Goal: Book appointment/travel/reservation

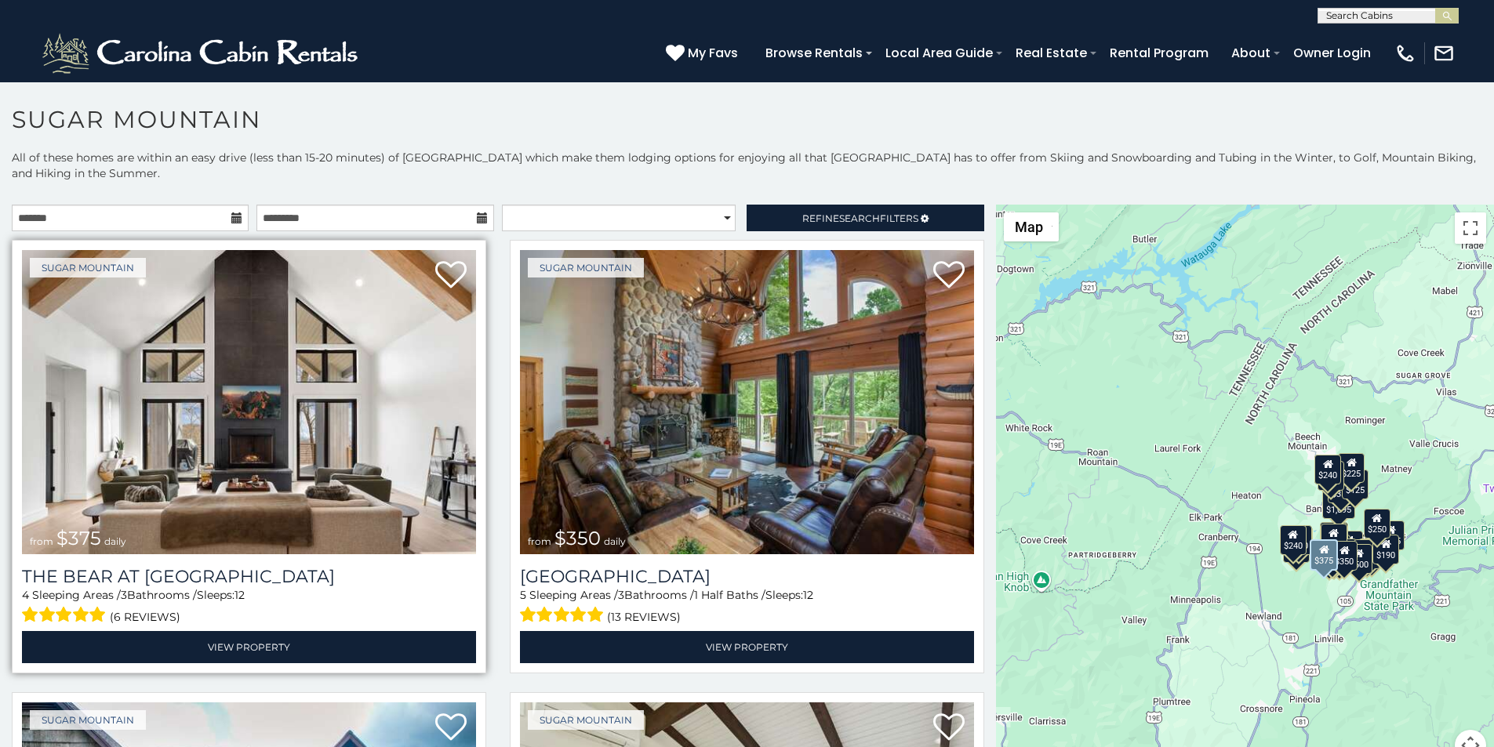
click at [112, 263] on img at bounding box center [249, 402] width 454 height 304
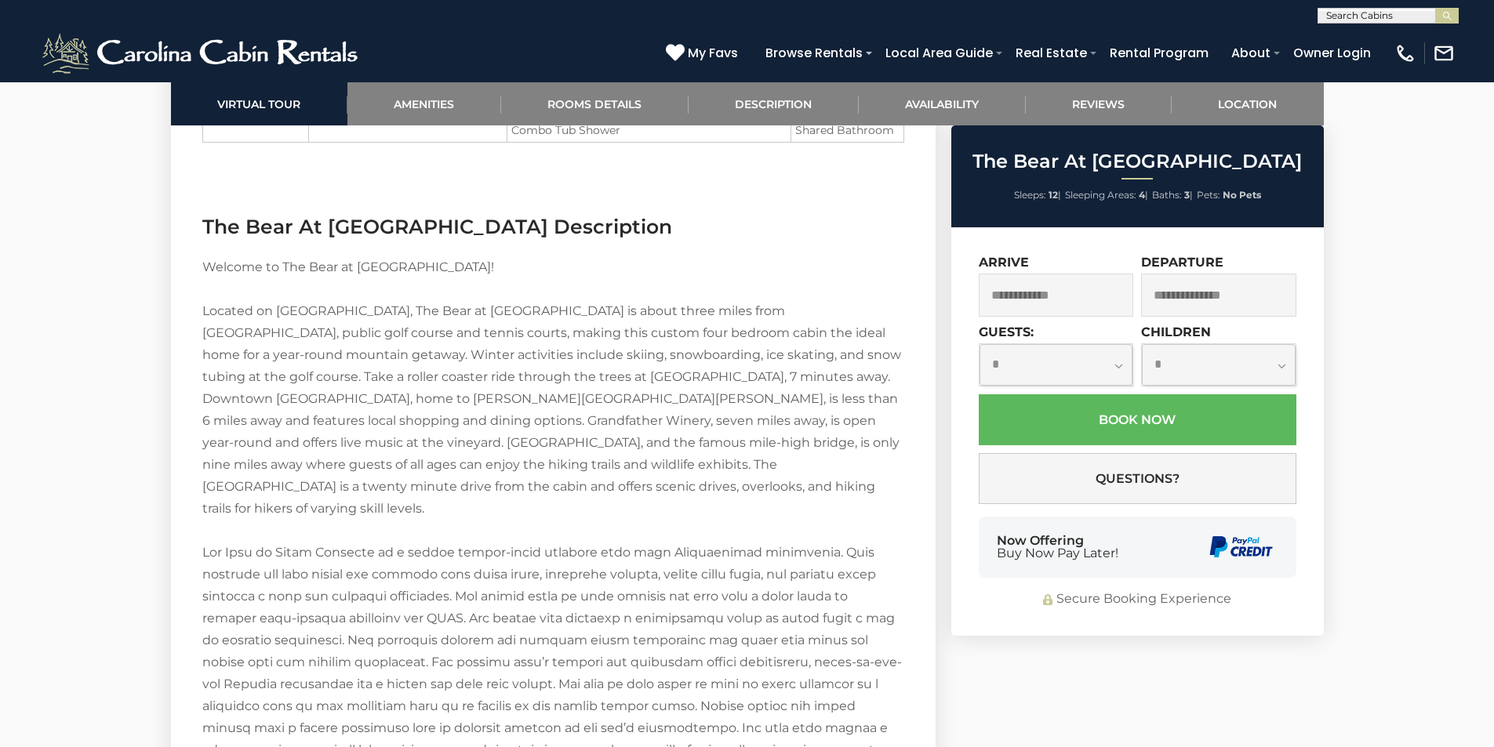
scroll to position [2235, 0]
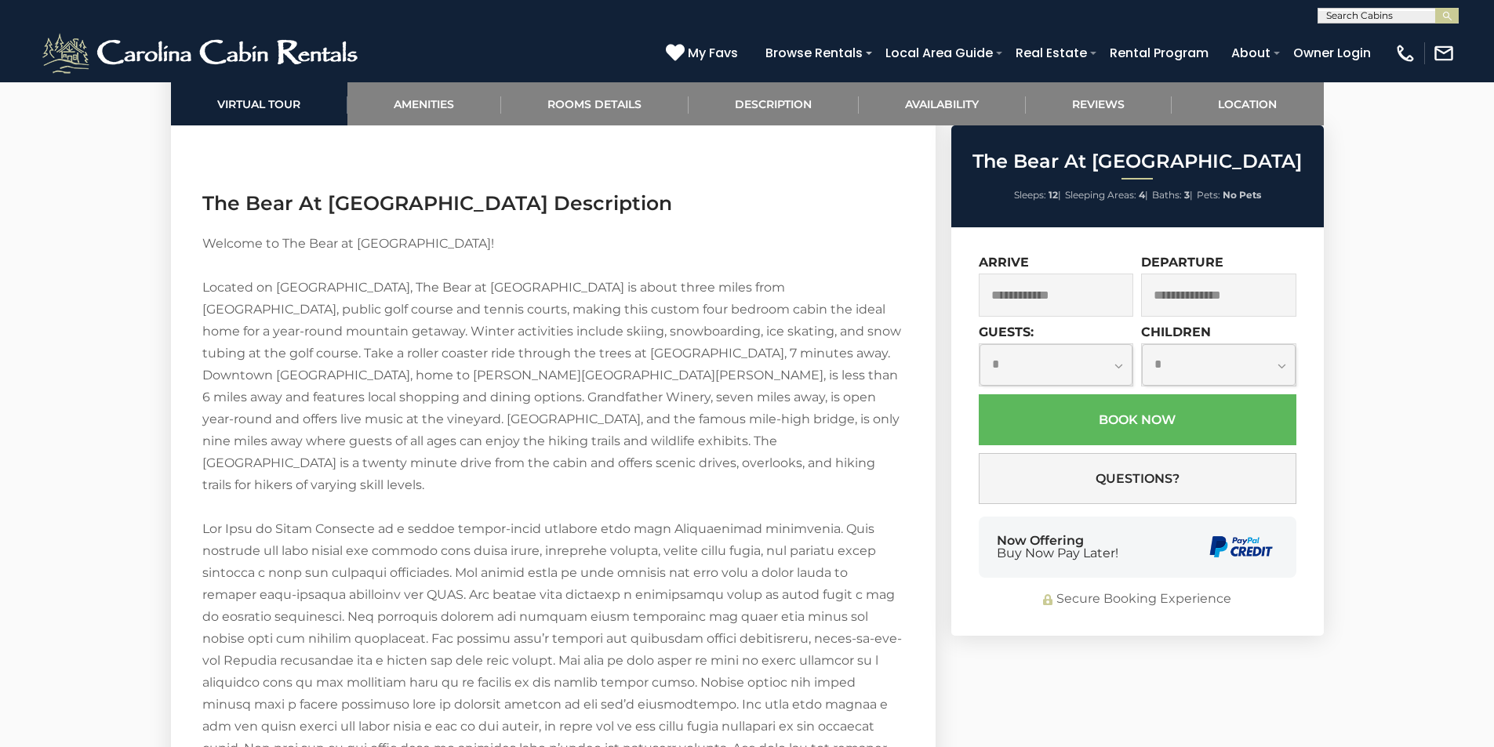
click at [1011, 587] on div "**********" at bounding box center [1137, 431] width 372 height 409
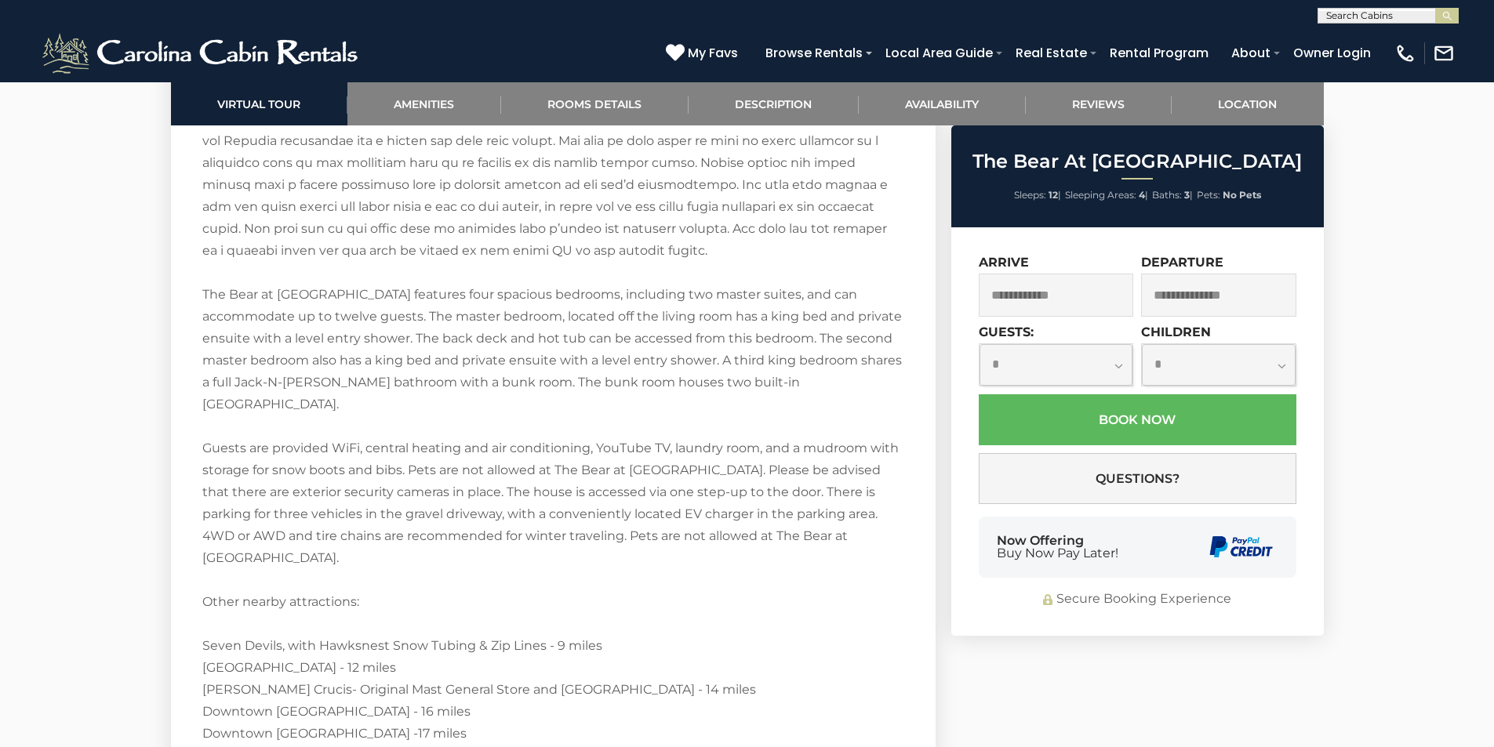
scroll to position [2853, 0]
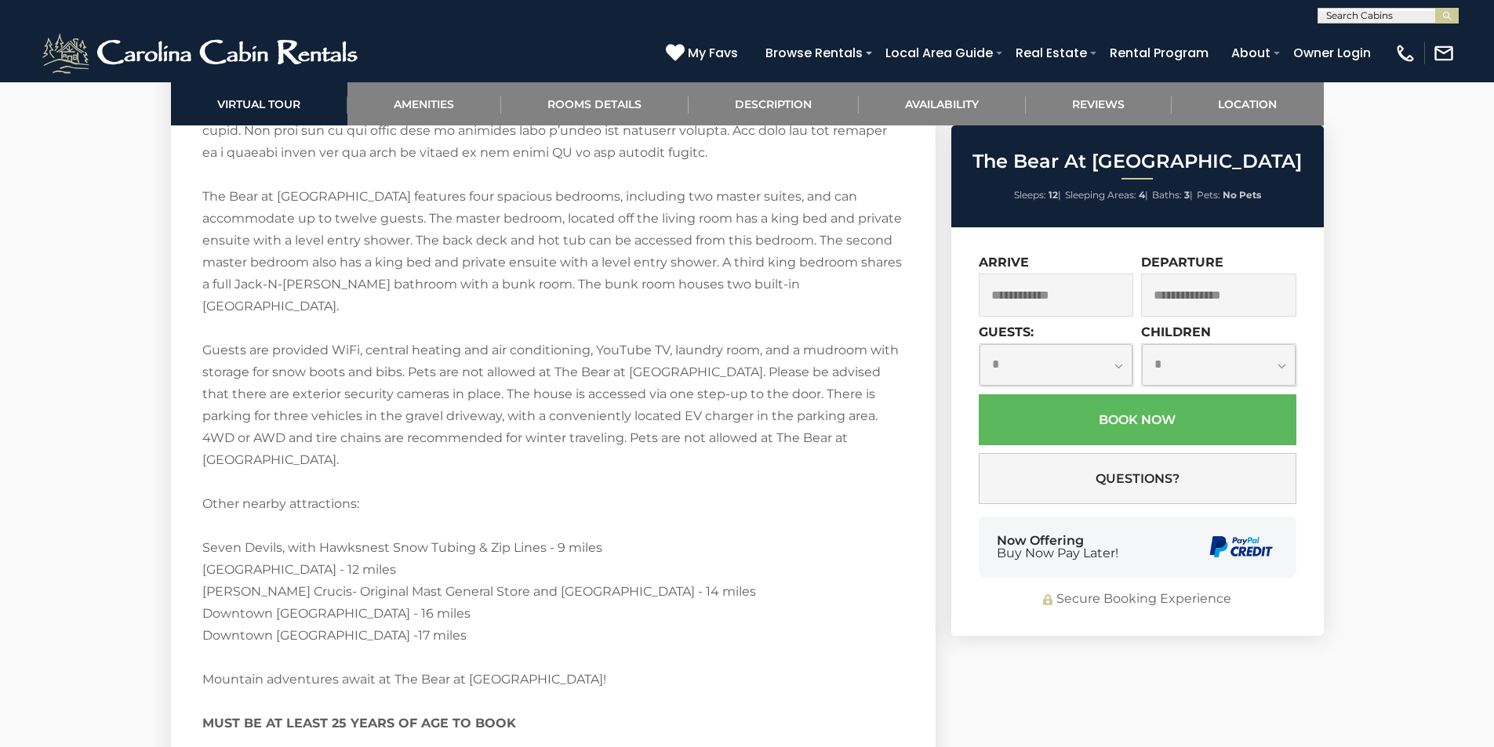
click at [1158, 559] on div "Now Offering Buy Now Pay Later!" at bounding box center [1138, 547] width 318 height 61
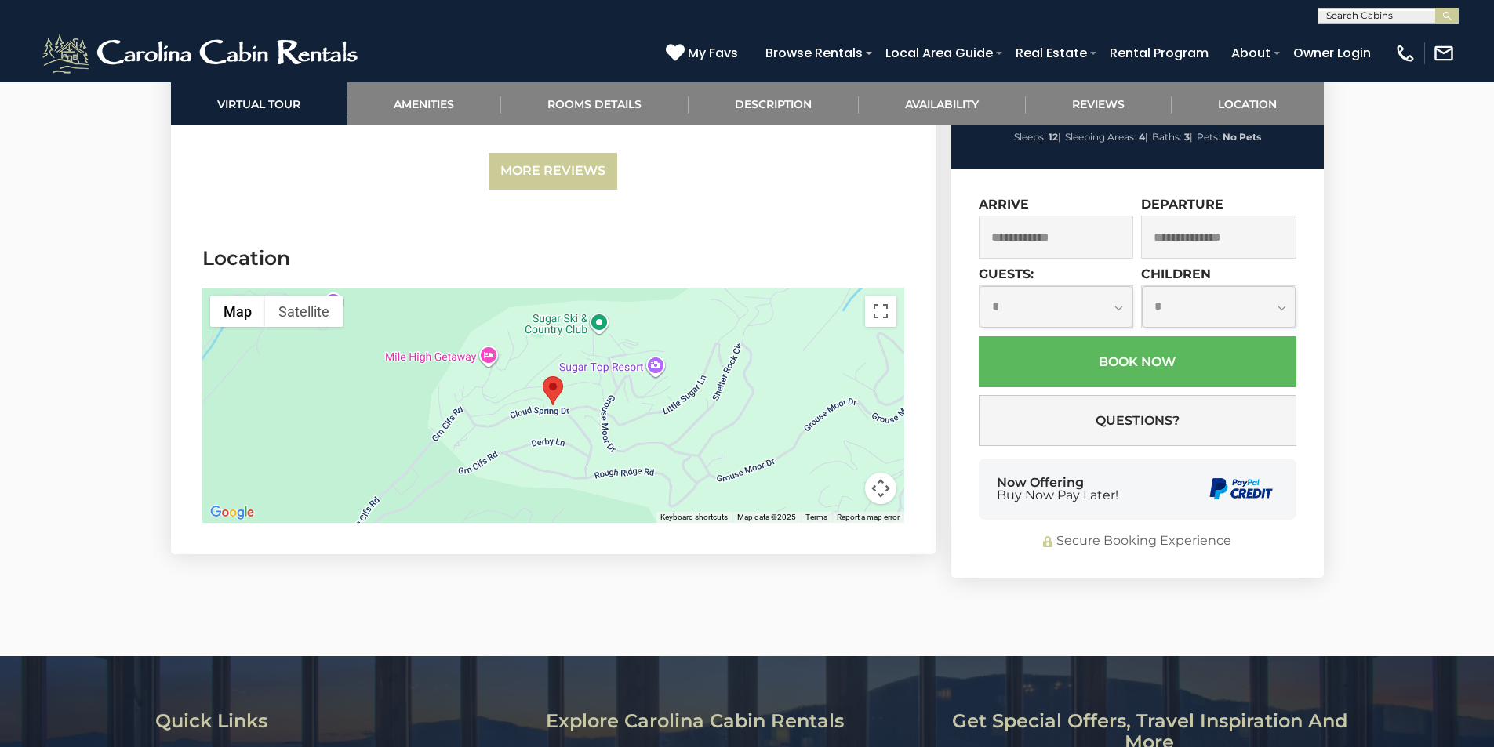
scroll to position [4473, 0]
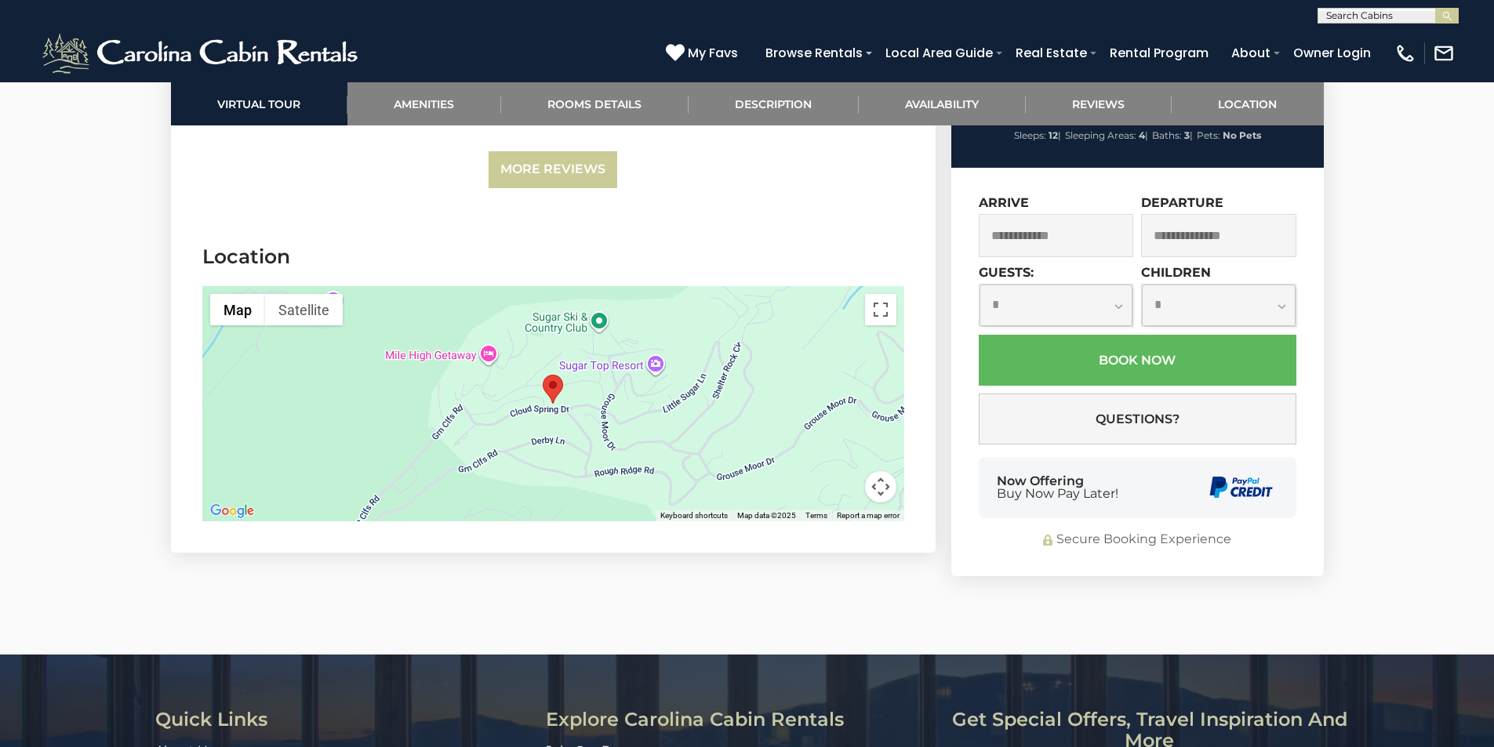
click at [1192, 45] on link "Rental Program" at bounding box center [1159, 52] width 114 height 27
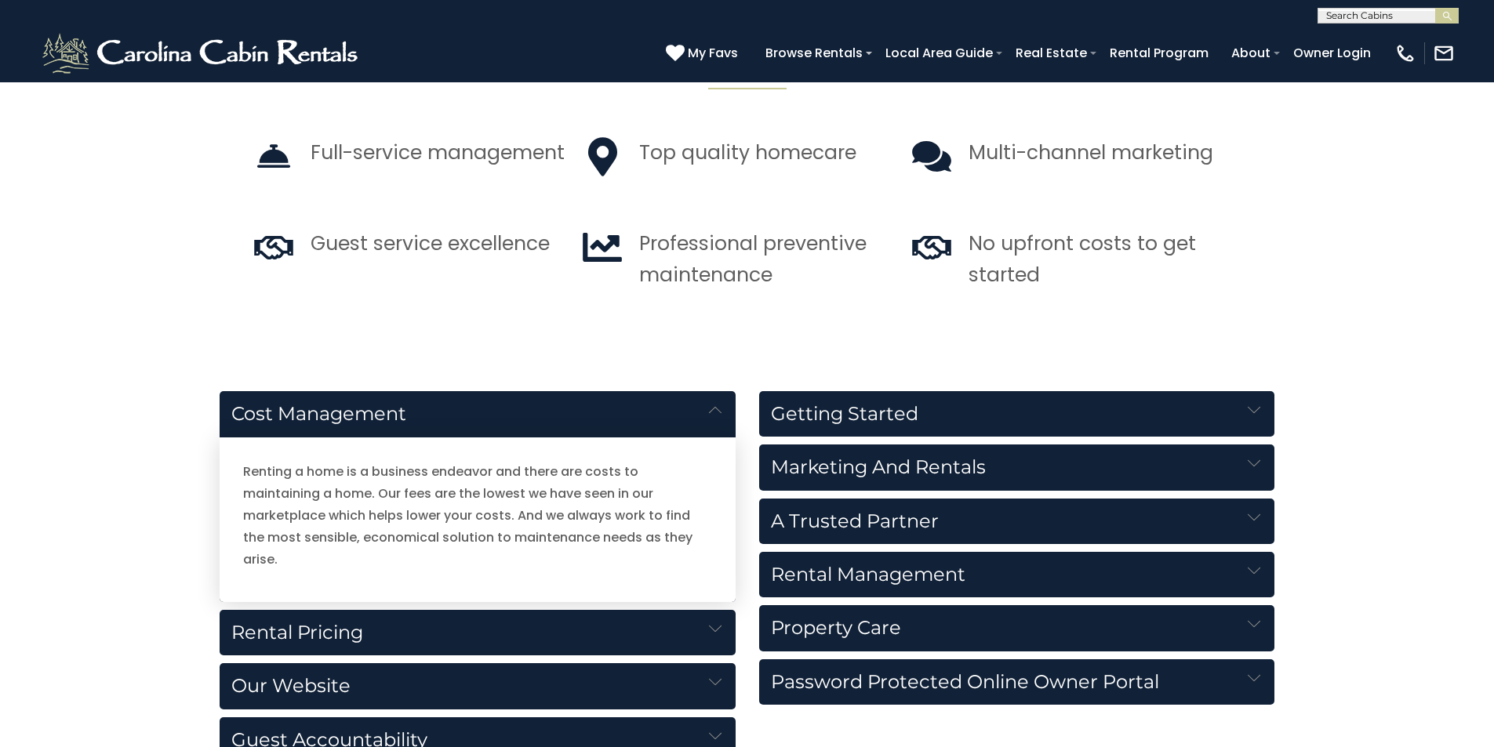
scroll to position [1371, 0]
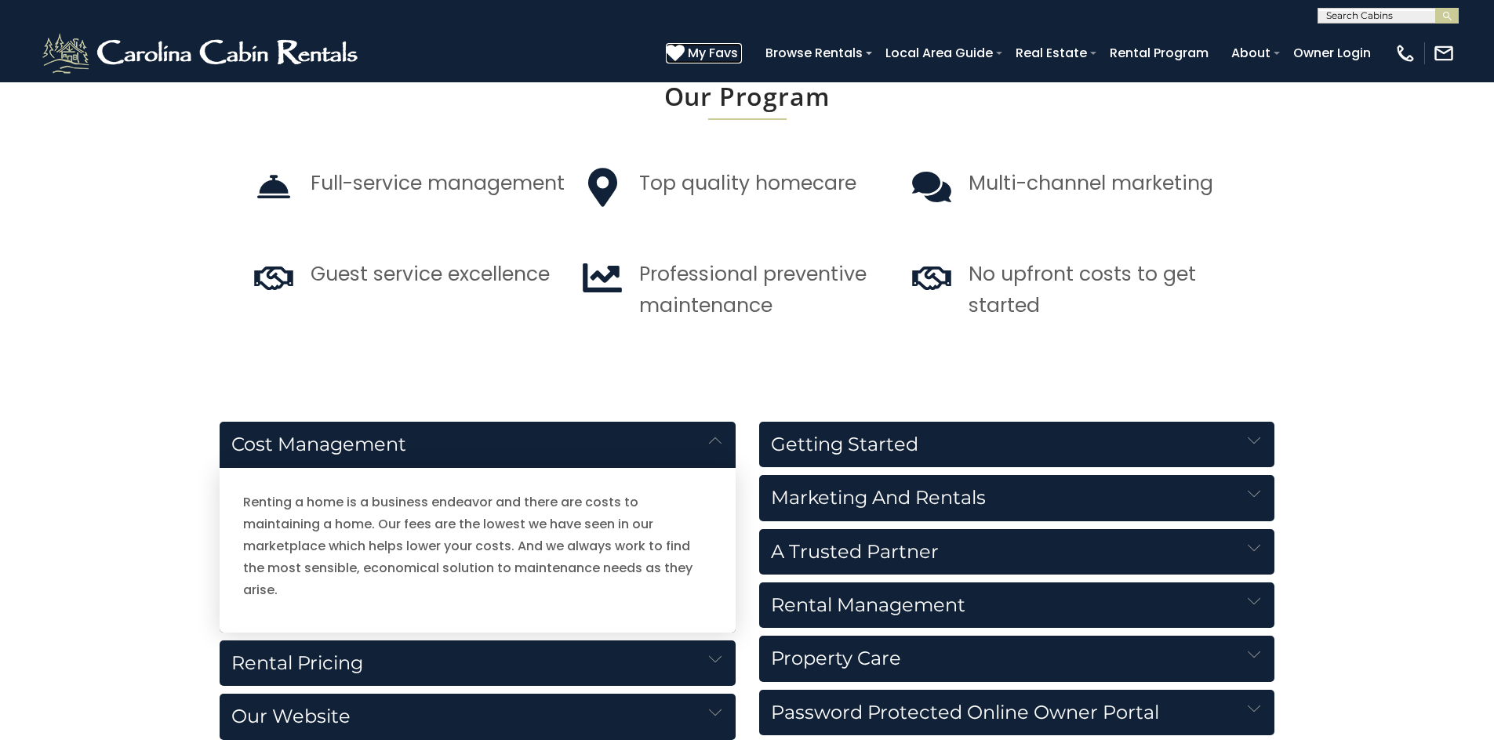
click at [685, 45] on icon at bounding box center [675, 52] width 19 height 19
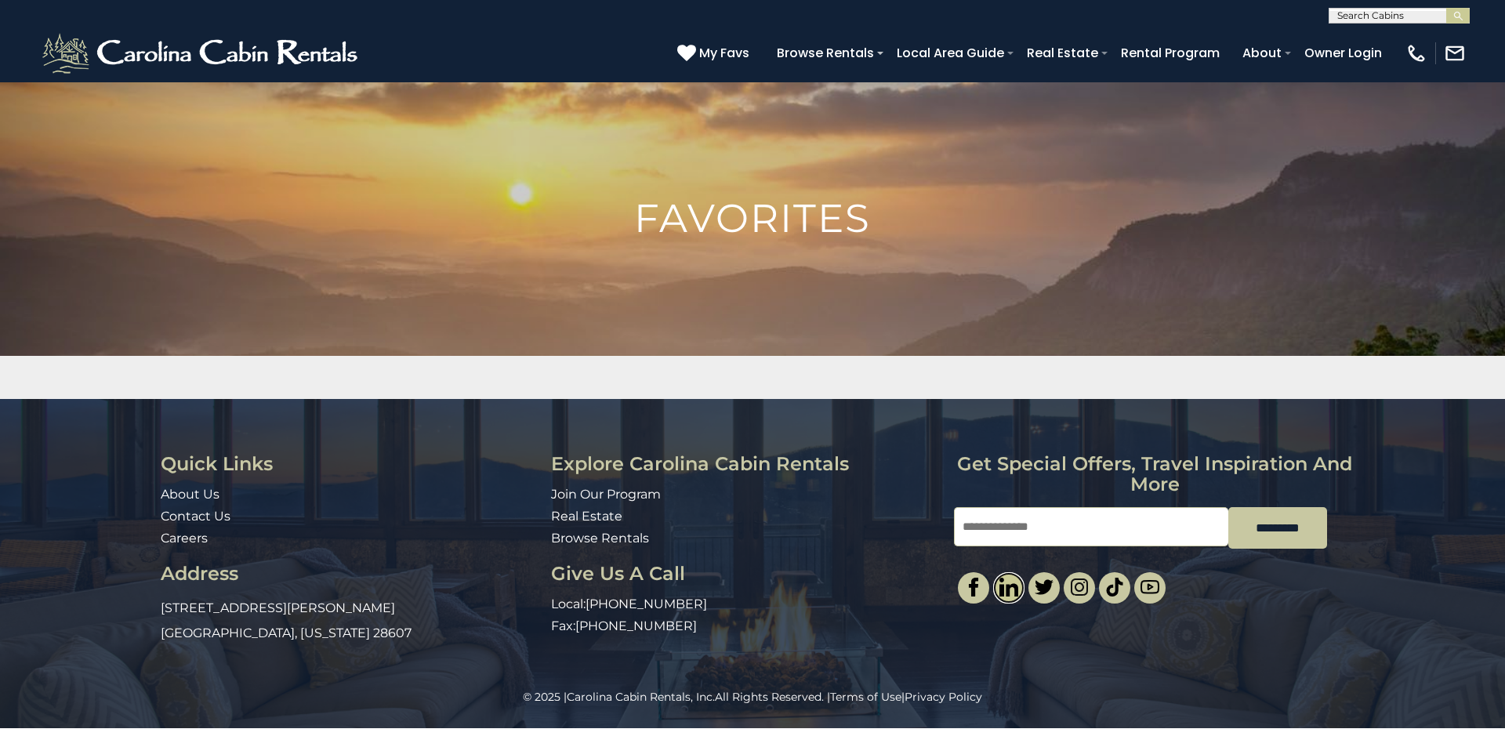
click at [1009, 578] on img at bounding box center [1009, 587] width 19 height 19
